Goal: Browse casually

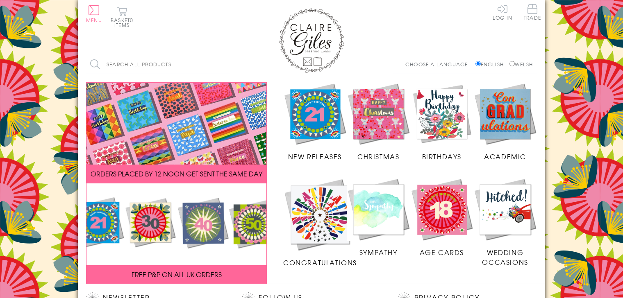
scroll to position [195, 0]
